Goal: Task Accomplishment & Management: Manage account settings

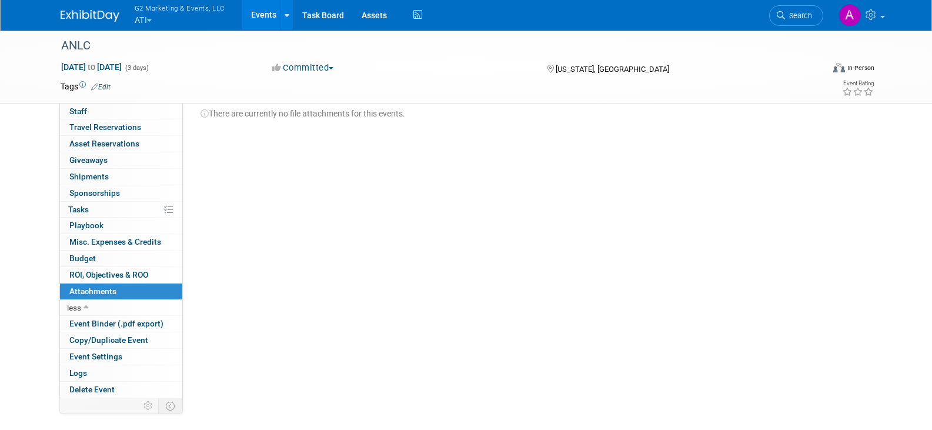
scroll to position [59, 0]
click at [137, 28] on button "G2 Marketing & Events, LLC ATI" at bounding box center [187, 15] width 106 height 31
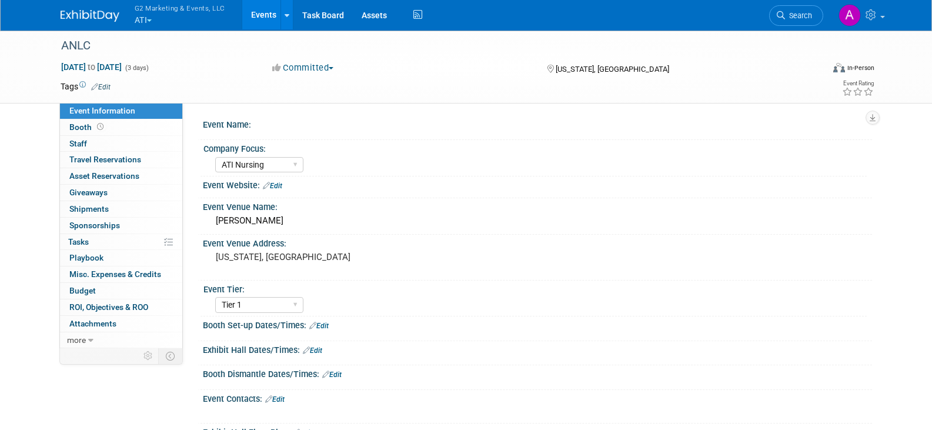
select select "ATI Nursing"
select select "Tier 1"
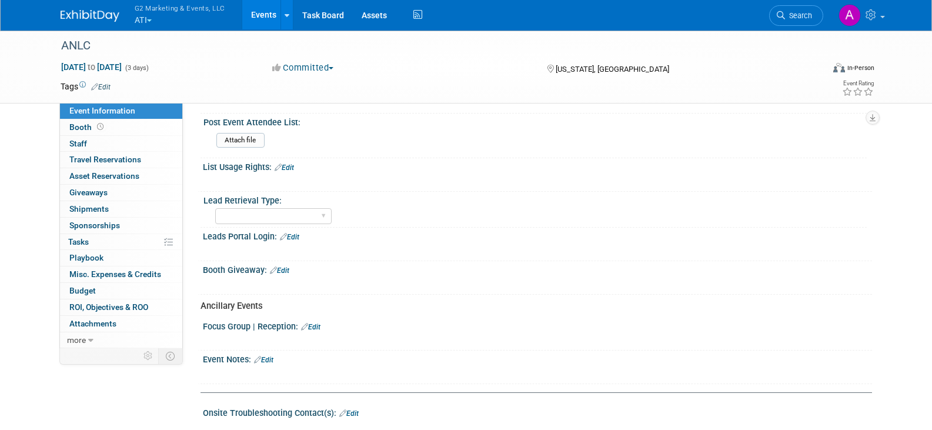
scroll to position [171, 0]
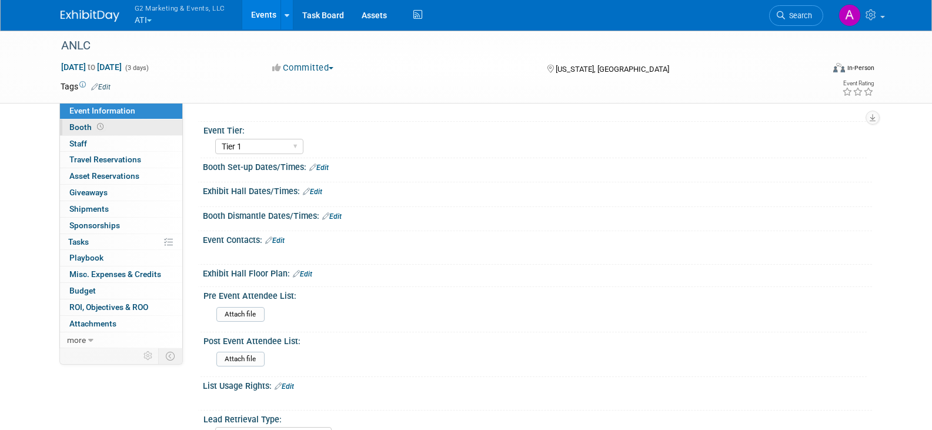
click at [85, 128] on span "Booth" at bounding box center [87, 126] width 36 height 9
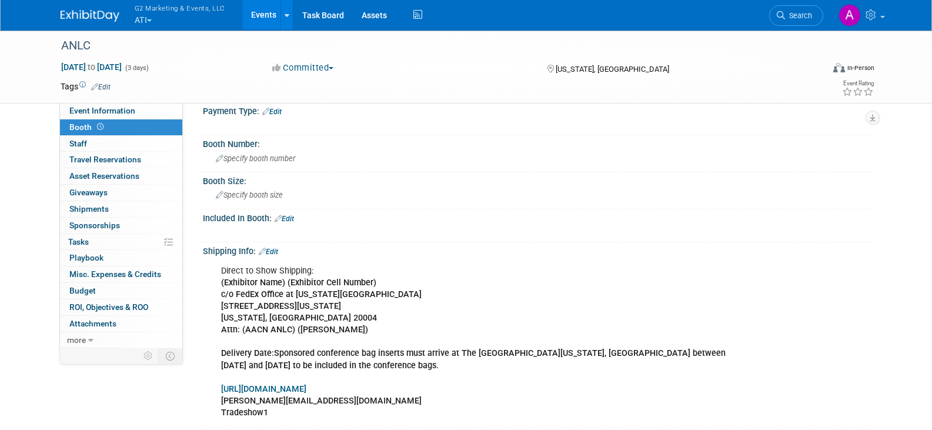
scroll to position [0, 0]
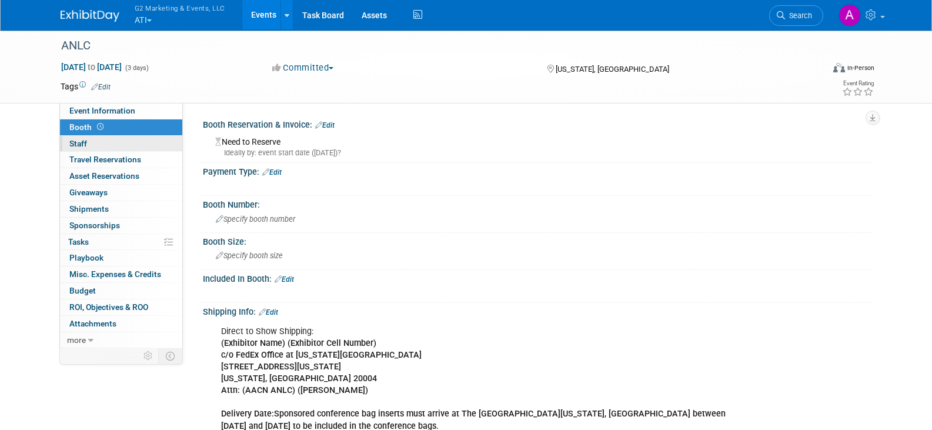
click at [88, 142] on link "0 Staff 0" at bounding box center [121, 144] width 122 height 16
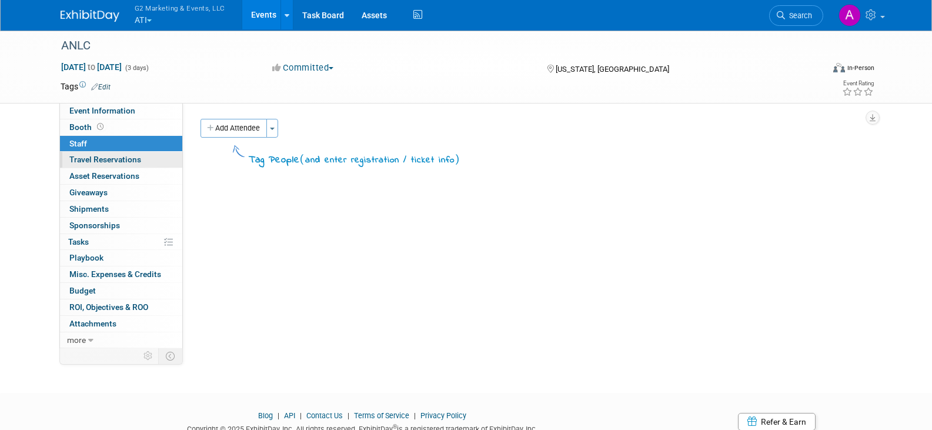
click at [93, 153] on link "0 Travel Reservations 0" at bounding box center [121, 160] width 122 height 16
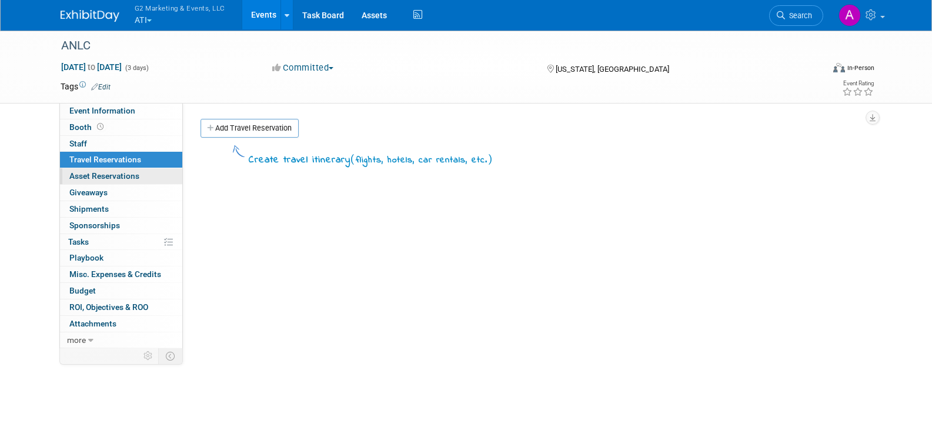
click at [94, 171] on span "Asset Reservations 0" at bounding box center [104, 175] width 70 height 9
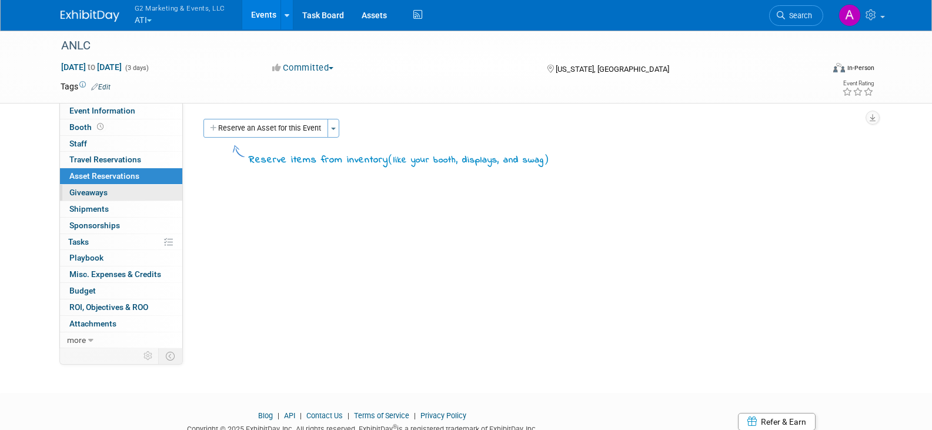
click at [96, 196] on span "Giveaways 0" at bounding box center [88, 192] width 38 height 9
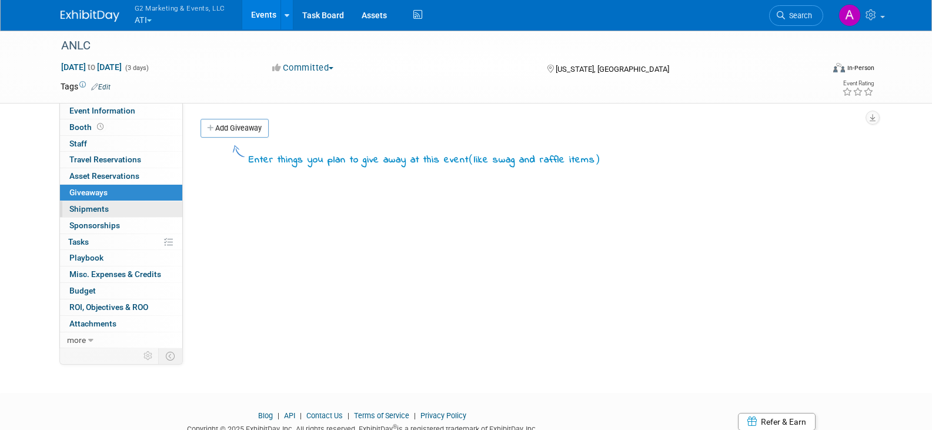
click at [96, 215] on link "0 Shipments 0" at bounding box center [121, 209] width 122 height 16
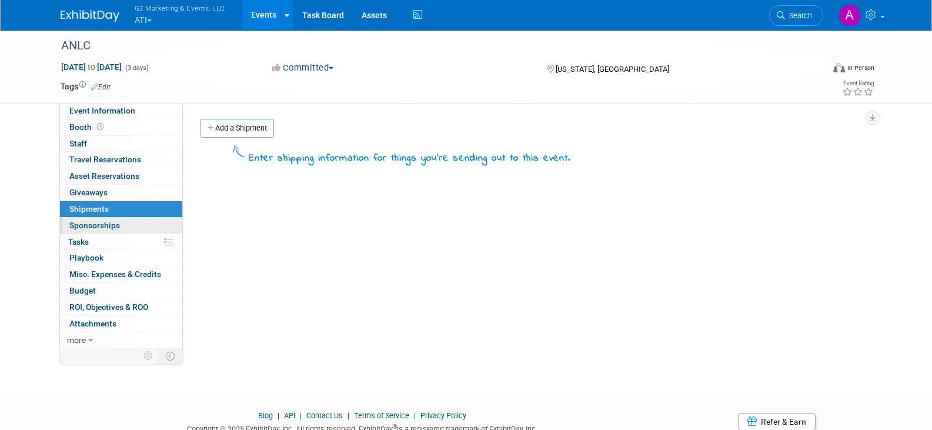
click at [96, 232] on link "0 Sponsorships 0" at bounding box center [121, 226] width 122 height 16
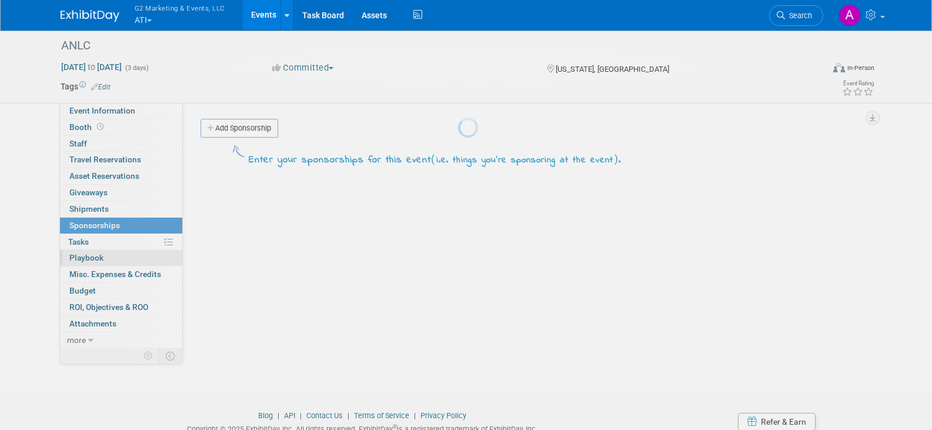
click at [98, 259] on body "G2 Marketing & Events, LLC ATI Explore: My Workspaces 4 Go to Workspace: Ascend…" at bounding box center [466, 215] width 932 height 430
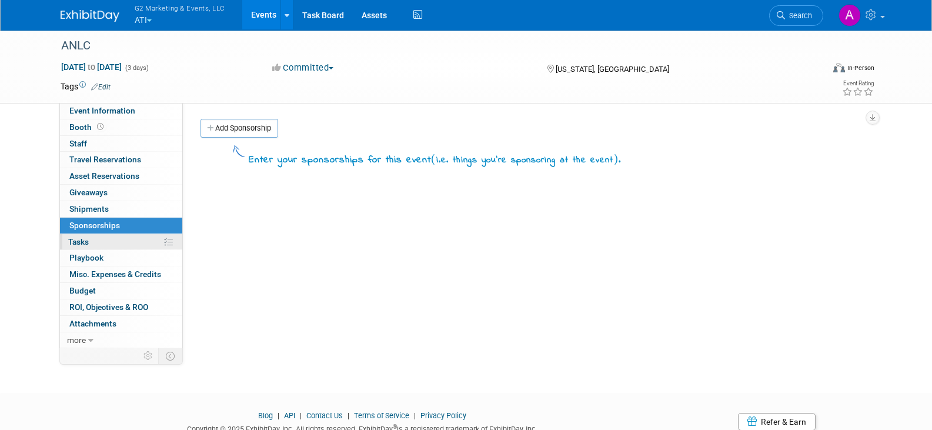
click at [88, 244] on span "Tasks 0%" at bounding box center [78, 241] width 21 height 9
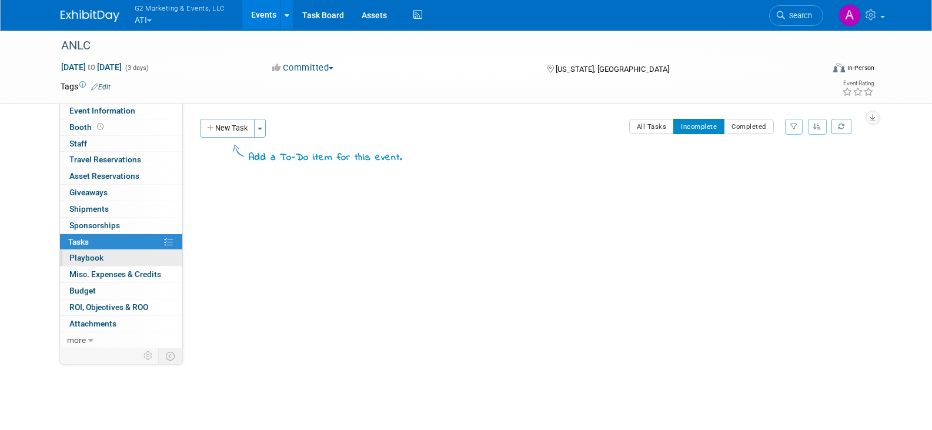
click at [88, 257] on span "Playbook 0" at bounding box center [86, 257] width 34 height 9
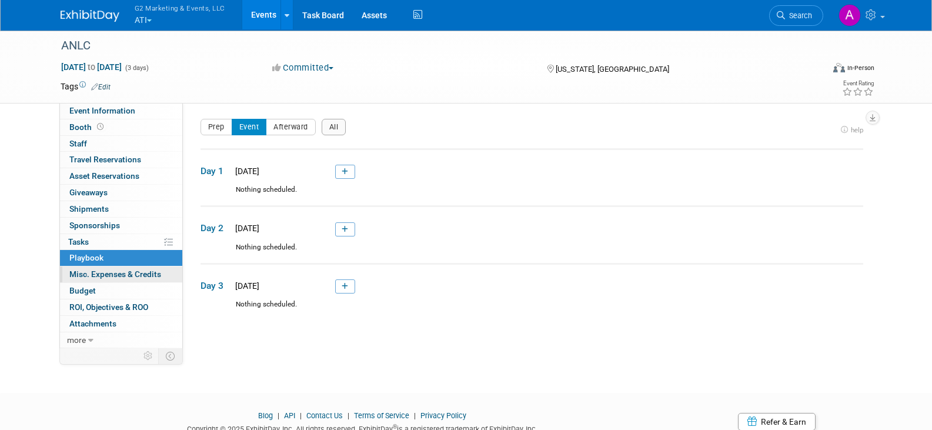
click at [90, 269] on span "Misc. Expenses & Credits 0" at bounding box center [115, 273] width 92 height 9
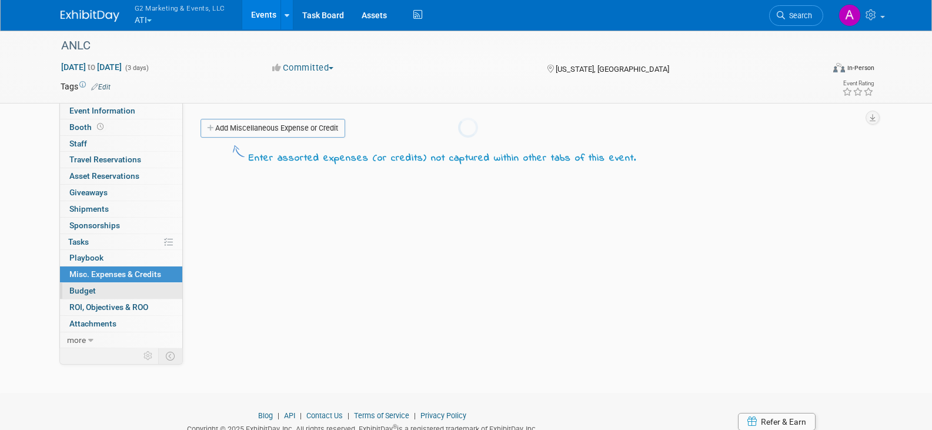
click at [95, 289] on link "Budget" at bounding box center [121, 291] width 122 height 16
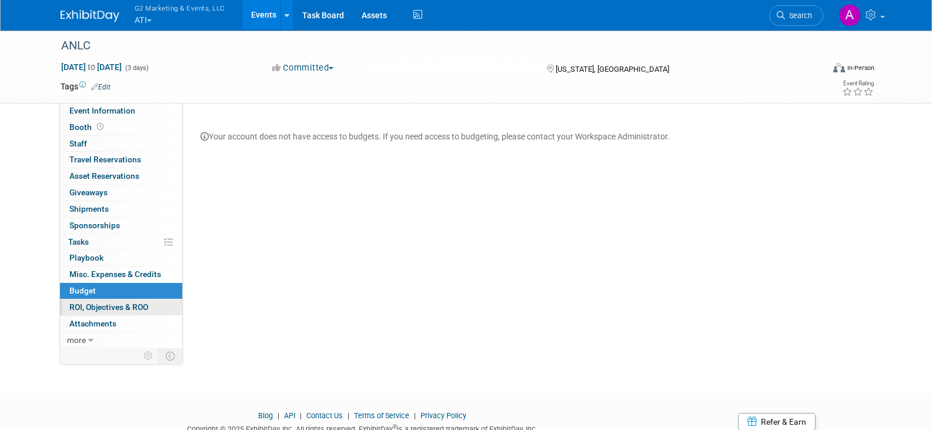
click at [96, 301] on link "0 ROI, Objectives & ROO 0" at bounding box center [121, 307] width 122 height 16
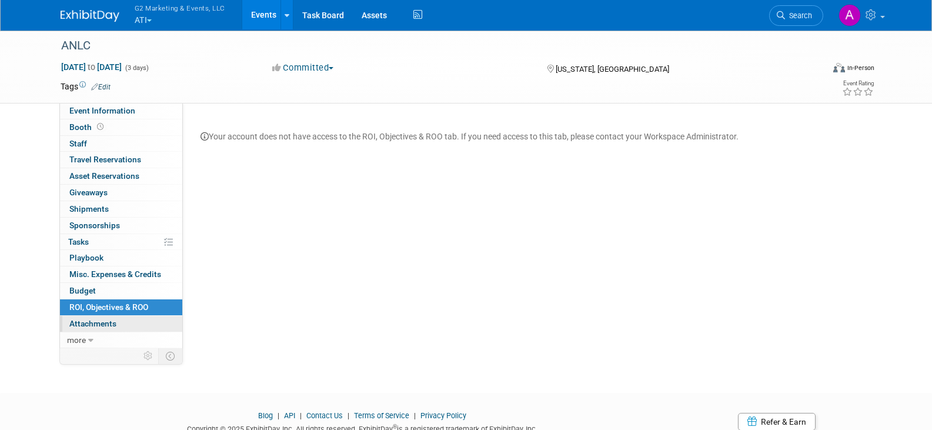
click at [100, 319] on span "Attachments 0" at bounding box center [92, 323] width 47 height 9
